Goal: Communication & Community: Answer question/provide support

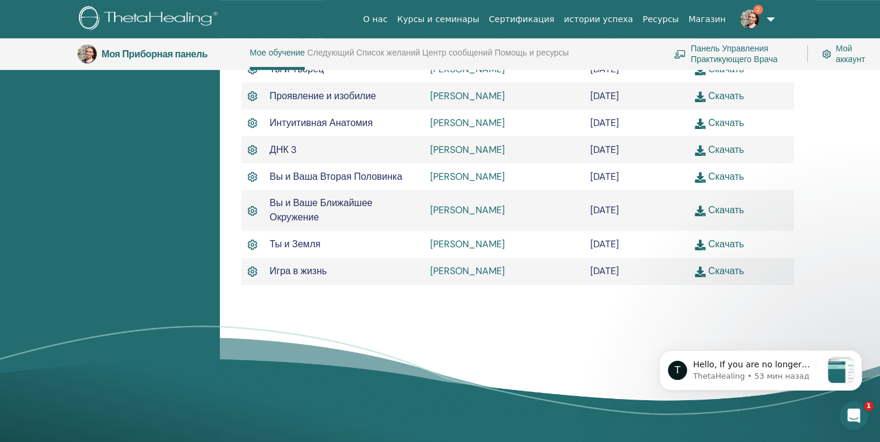
scroll to position [569, 0]
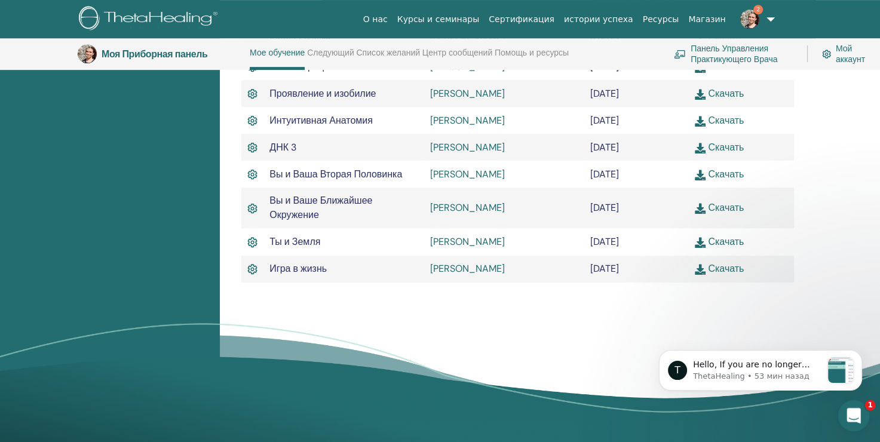
click at [860, 411] on icon "Открыть службу сообщений Intercom" at bounding box center [852, 414] width 20 height 20
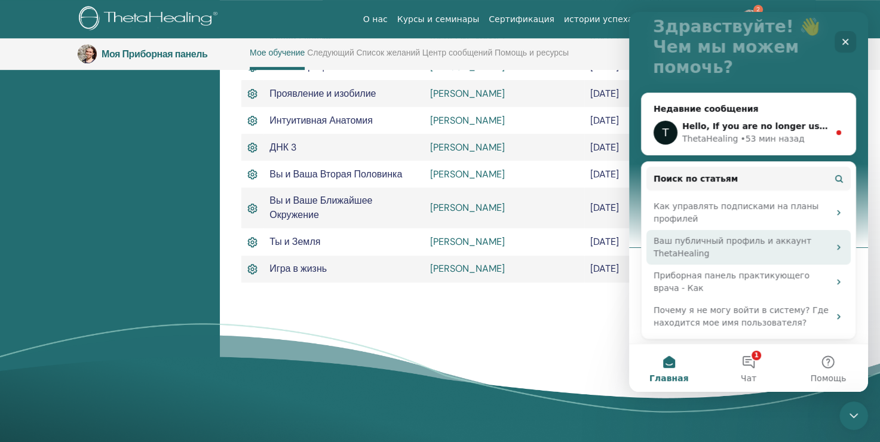
scroll to position [119, 0]
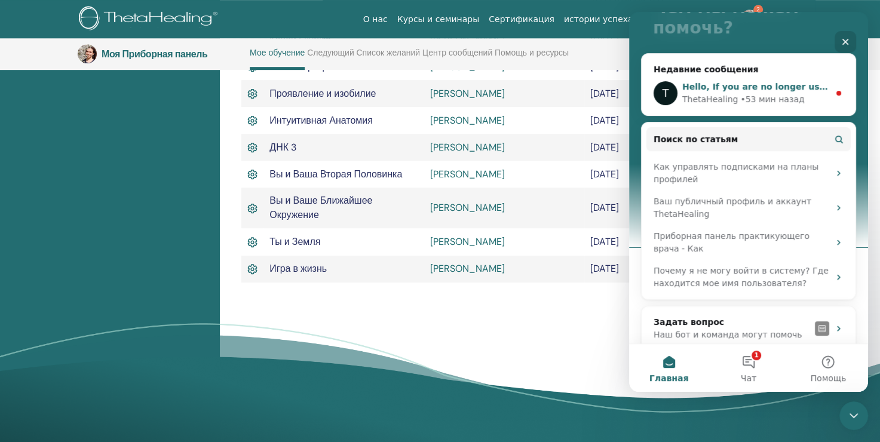
click at [782, 96] on div "• 53 мин назад" at bounding box center [772, 99] width 64 height 13
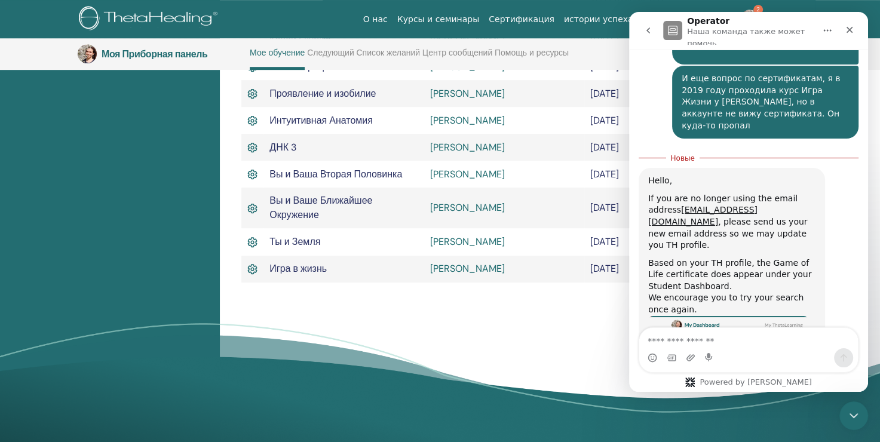
scroll to position [820, 0]
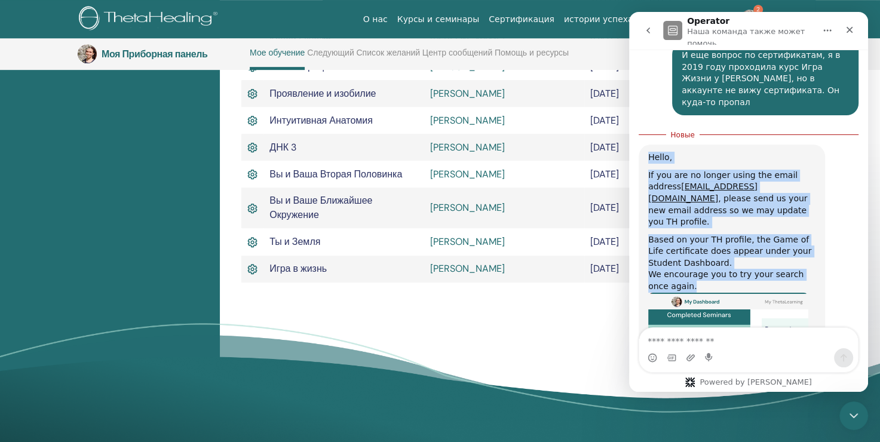
drag, startPoint x: 651, startPoint y: 75, endPoint x: 784, endPoint y: 188, distance: 175.5
click at [784, 190] on div "Hello, If you are no longer using the email address g-landart@hotmail.com , ple…" at bounding box center [731, 281] width 167 height 259
copy div "Hello, If you are no longer using the email address g-landart@hotmail.com , ple…"
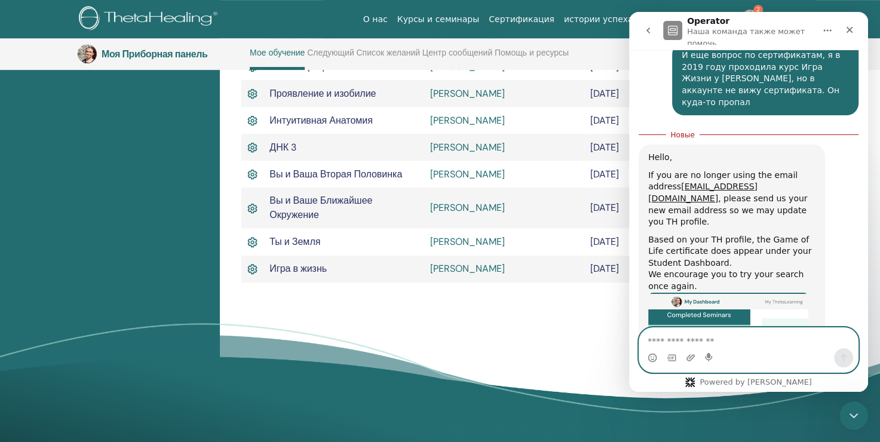
click at [724, 337] on textarea "Ваше сообщение..." at bounding box center [748, 338] width 219 height 20
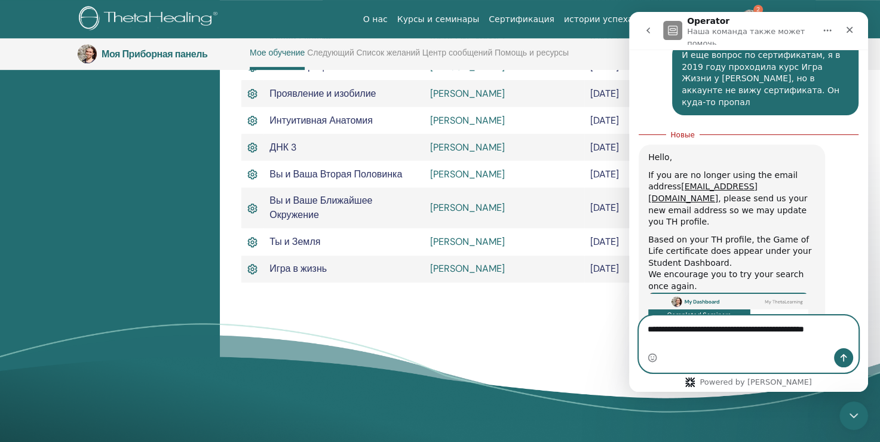
scroll to position [817, 0]
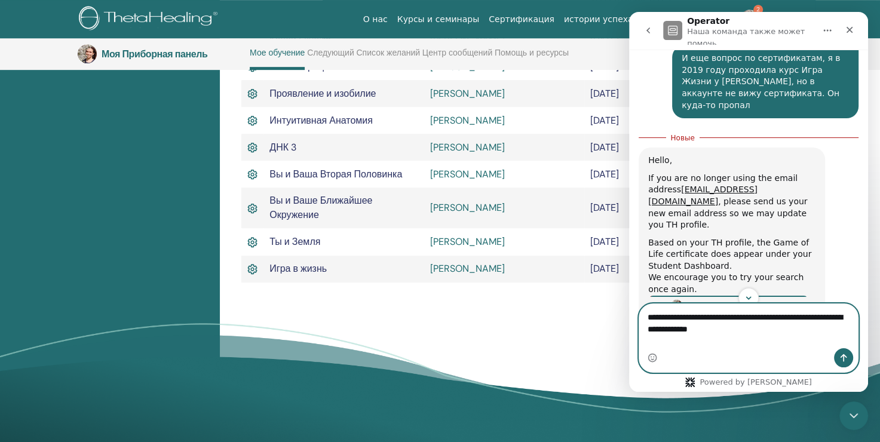
type textarea "**********"
click at [844, 359] on icon "Отправить сообщение…" at bounding box center [844, 358] width 10 height 10
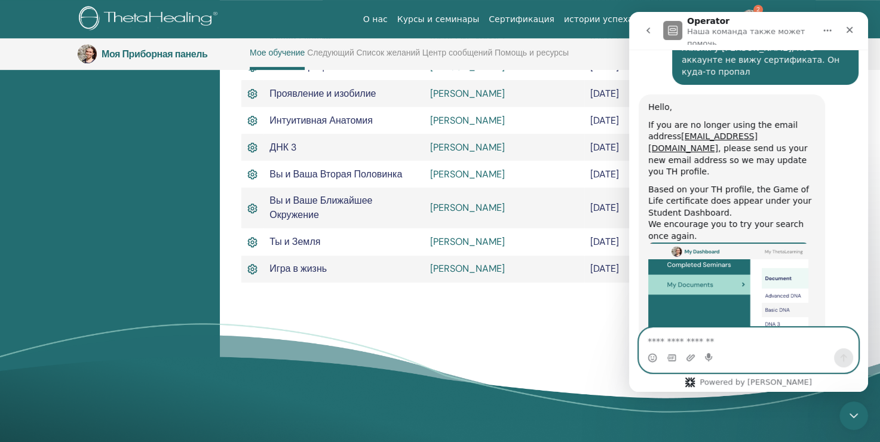
scroll to position [882, 0]
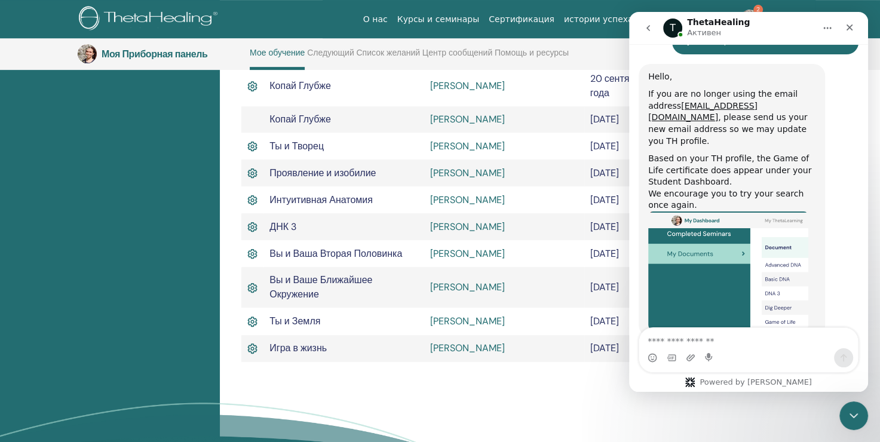
scroll to position [509, 0]
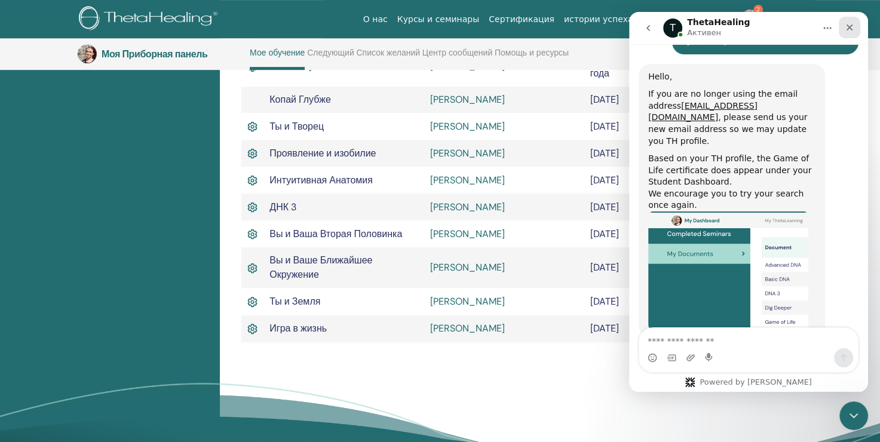
click at [849, 29] on icon "Закрыть" at bounding box center [850, 28] width 10 height 10
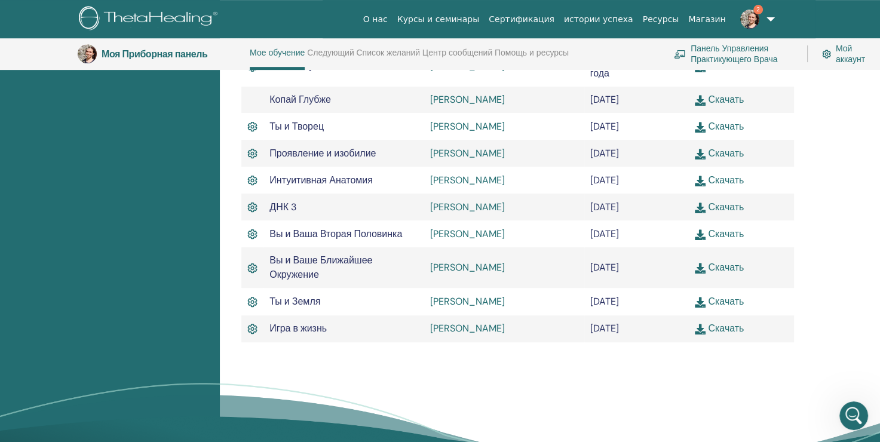
click at [750, 18] on img at bounding box center [749, 19] width 19 height 19
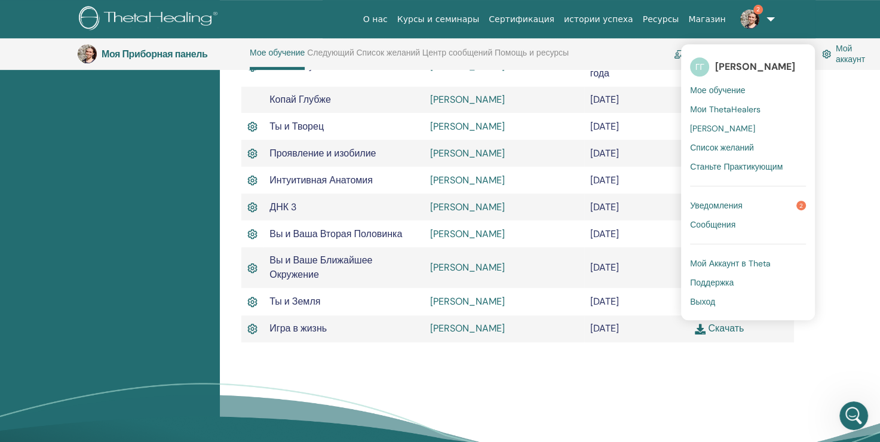
click at [768, 207] on link "Уведомления 2" at bounding box center [748, 205] width 116 height 19
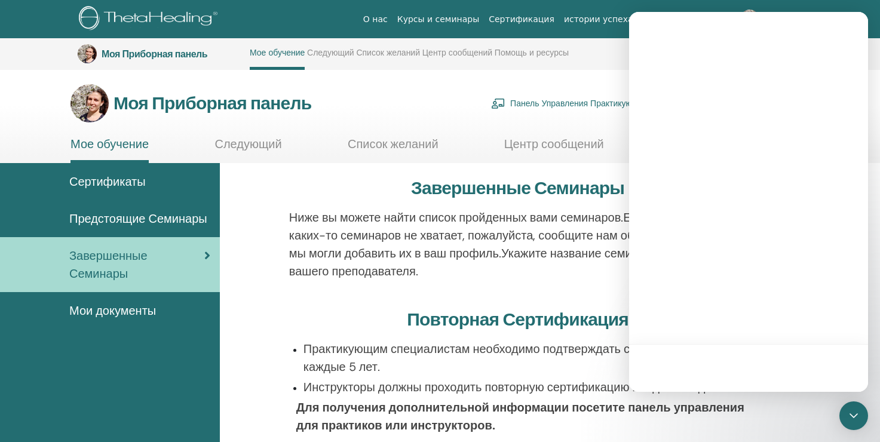
scroll to position [509, 0]
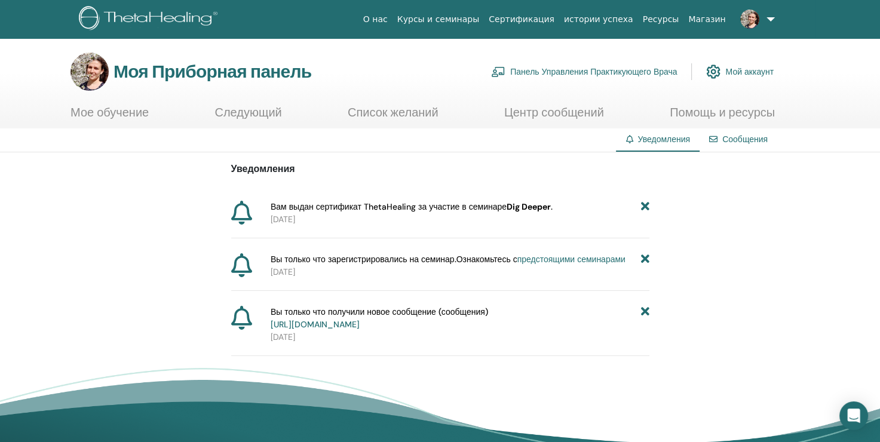
click at [645, 311] on icon at bounding box center [644, 318] width 8 height 25
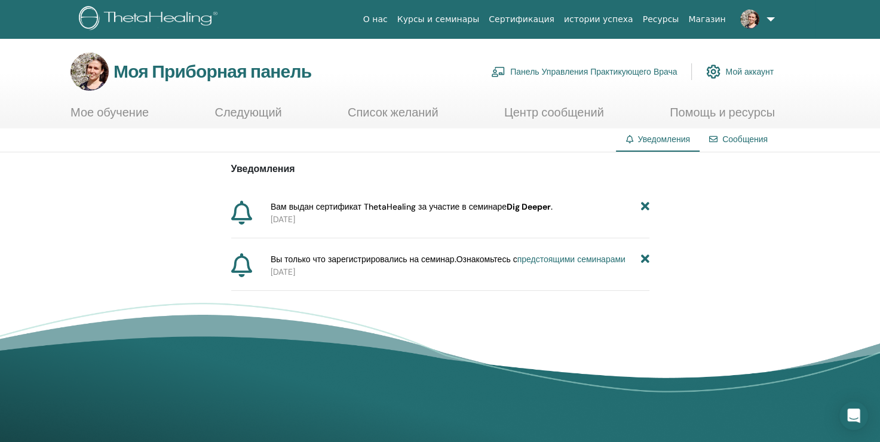
click at [645, 258] on icon at bounding box center [644, 259] width 8 height 13
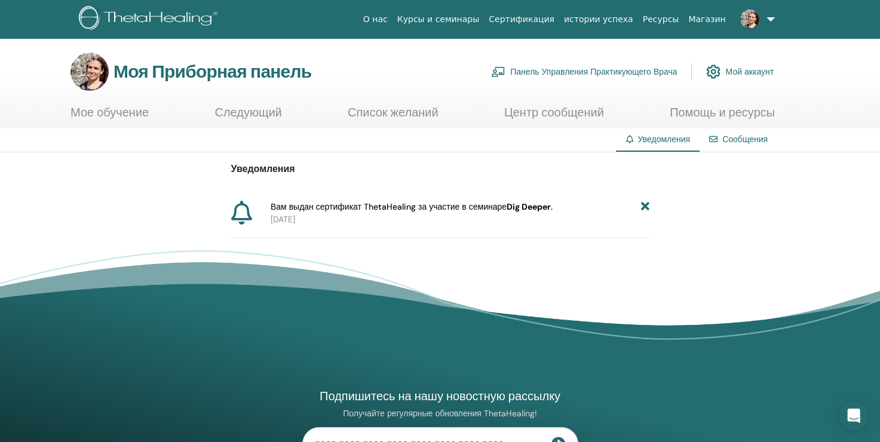
click at [643, 204] on icon at bounding box center [644, 207] width 8 height 13
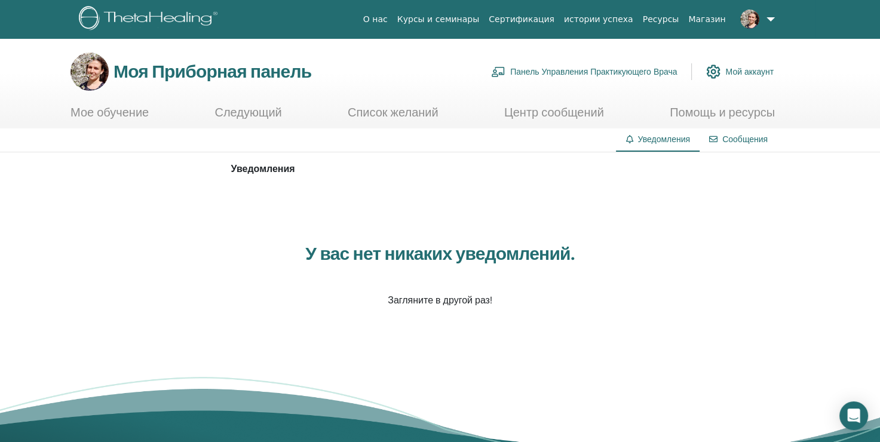
click at [747, 134] on ya-tr-span "Сообщения" at bounding box center [744, 139] width 45 height 11
